Goal: Information Seeking & Learning: Find specific fact

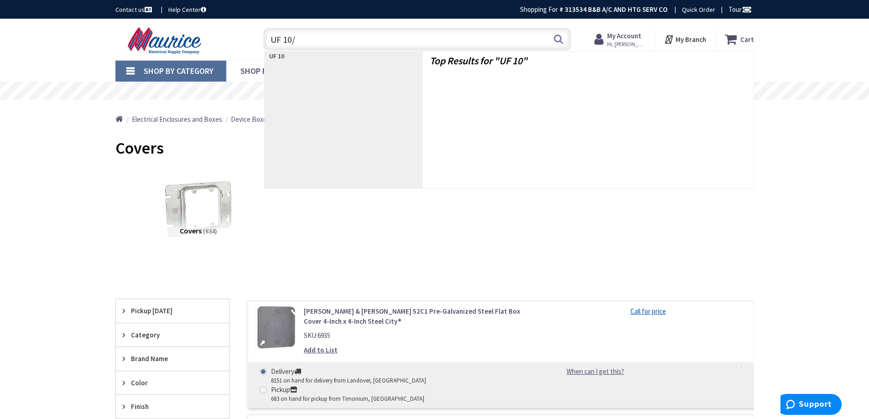
type input "UF 10/2"
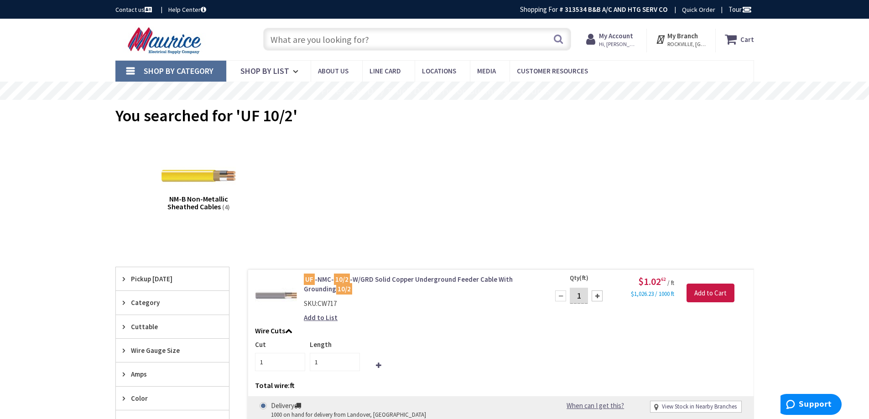
click at [341, 37] on input "text" at bounding box center [417, 39] width 308 height 23
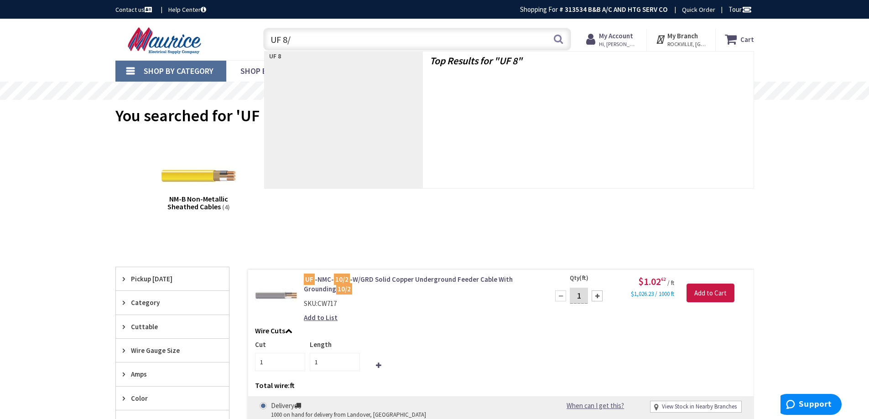
type input "UF 8/2"
